Goal: Information Seeking & Learning: Learn about a topic

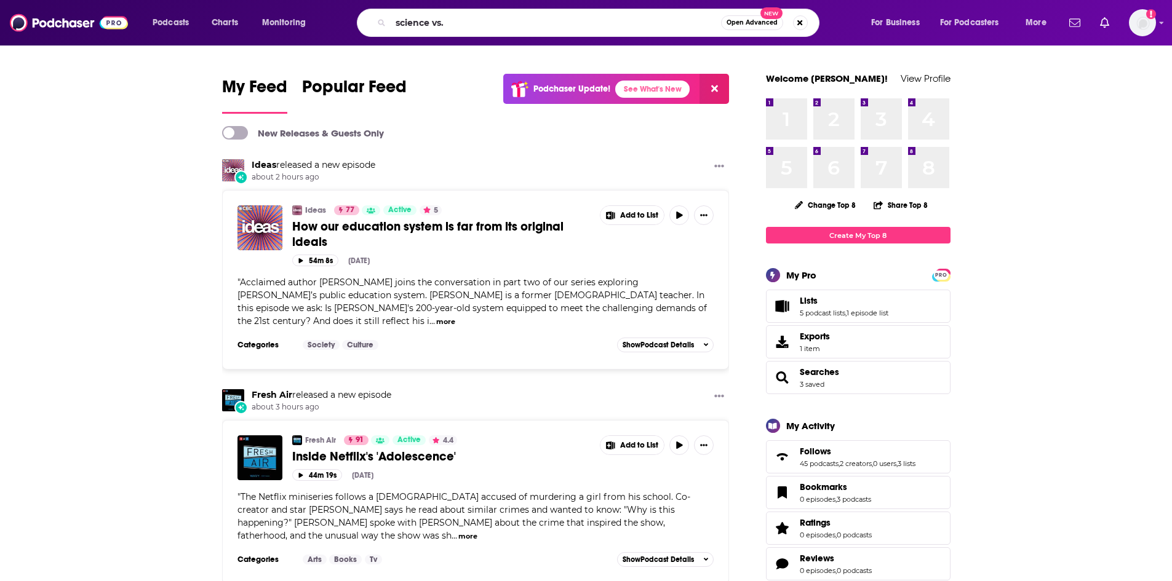
type input "science vs."
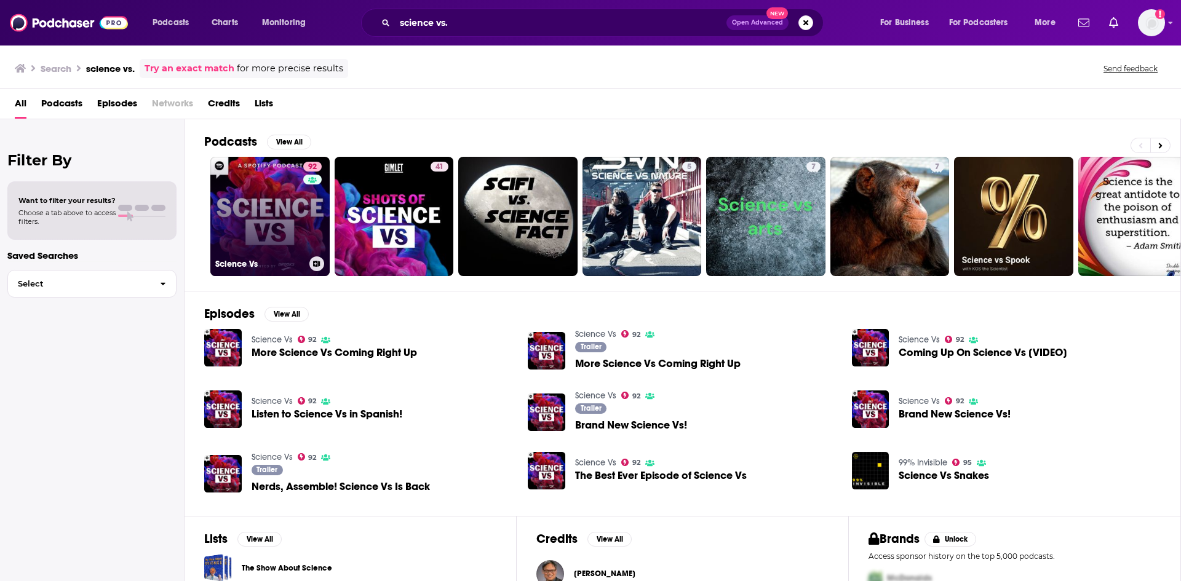
click at [239, 175] on link "92 Science Vs" at bounding box center [269, 216] width 119 height 119
